Goal: Task Accomplishment & Management: Manage account settings

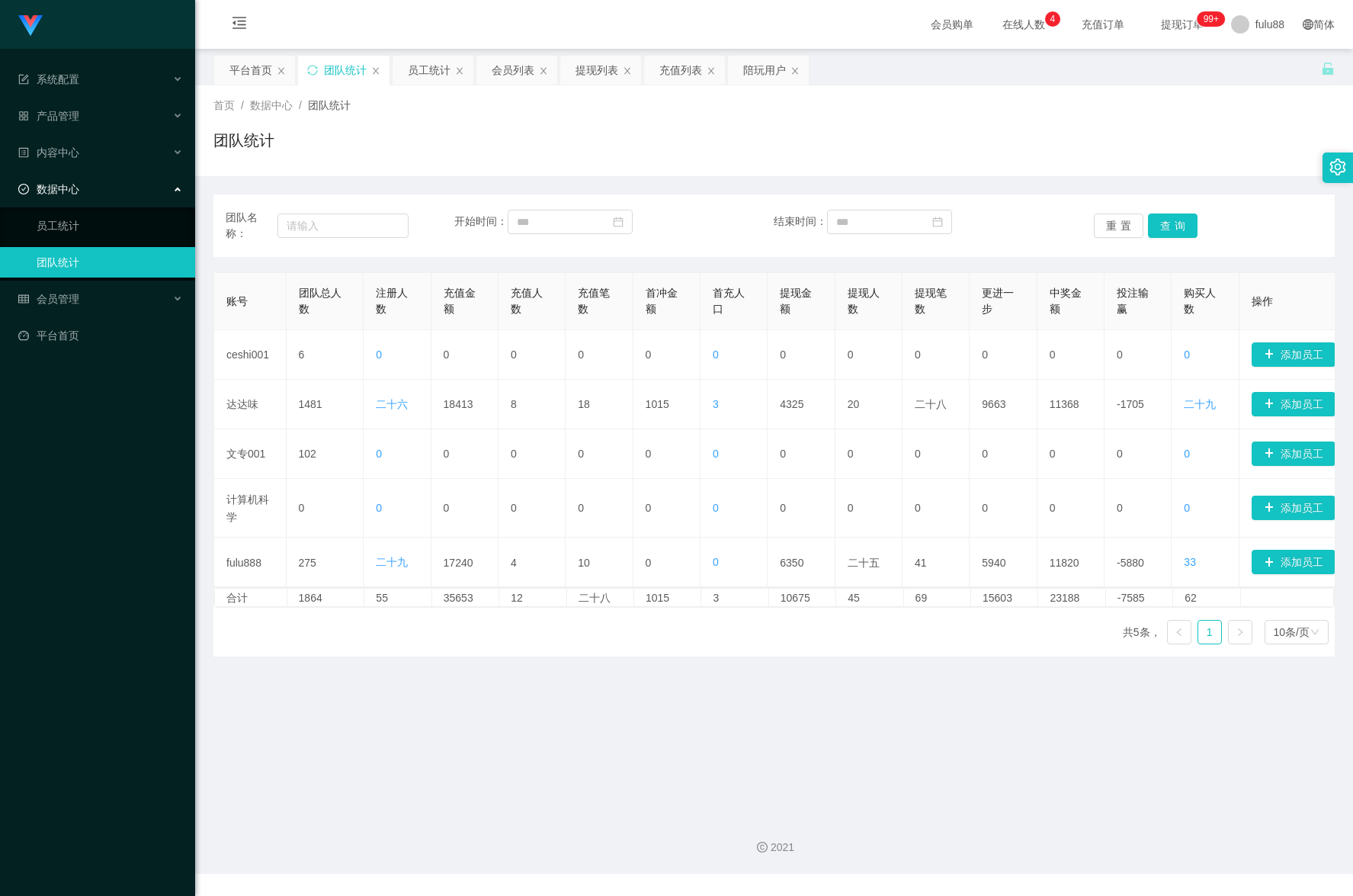
click at [90, 616] on div "Shopee工作台代理端 系统配置 产品管理 内容中心 数据中心 员工统计 团队统计 会员管理 平台首页" at bounding box center [97, 448] width 195 height 896
click at [1147, 729] on main "关闭门户 关闭右侧 关闭其他 刷新页面 平台首页 团队统计 员工统计 会员列表 提现列表 充值列表 陪玩用户 首页 / 数据中心 / 团队统计 / 团队统计 …" at bounding box center [774, 426] width 1158 height 754
click at [55, 476] on div "Shopee工作台代理端 系统配置 产品管理 内容中心 数据中心 员工统计 团队统计 会员管理 平台首页" at bounding box center [97, 448] width 195 height 896
